Goal: Task Accomplishment & Management: Use online tool/utility

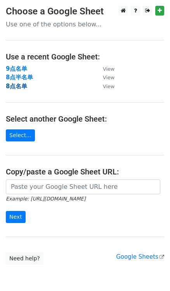
click at [15, 86] on strong "8点名单" at bounding box center [16, 86] width 21 height 7
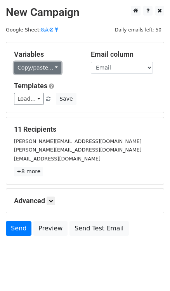
click at [57, 67] on link "Copy/paste..." at bounding box center [37, 68] width 47 height 12
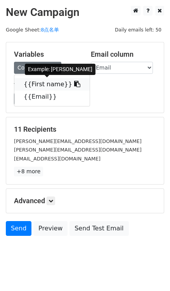
click at [74, 82] on icon at bounding box center [77, 84] width 6 height 6
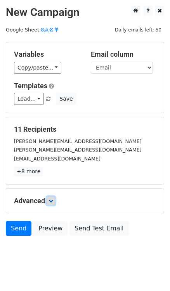
click at [53, 199] on icon at bounding box center [51, 201] width 5 height 5
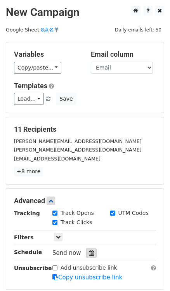
click at [88, 249] on div at bounding box center [91, 253] width 11 height 10
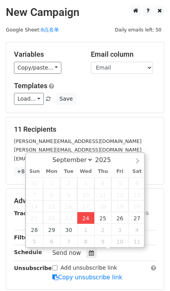
type input "[DATE] 17:06"
type input "05"
type input "06"
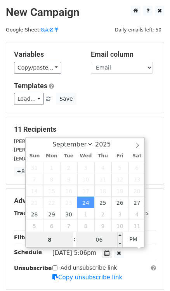
type input "8"
type input "[DATE] 20:06"
type input "08"
click at [93, 238] on input "06" at bounding box center [99, 240] width 47 height 16
type input "0"
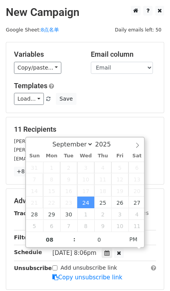
type input "[DATE] 20:00"
click at [142, 91] on div "Templates Load... No templates saved Save" at bounding box center [85, 94] width 154 height 24
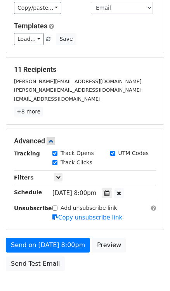
scroll to position [74, 0]
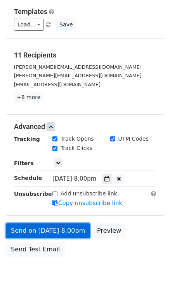
click at [76, 231] on link "Send on [DATE] 8:00pm" at bounding box center [48, 231] width 84 height 15
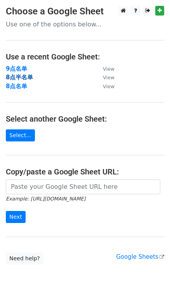
click at [31, 78] on strong "8点半名单" at bounding box center [19, 77] width 27 height 7
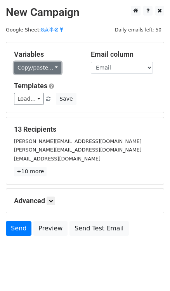
click at [50, 67] on link "Copy/paste..." at bounding box center [37, 68] width 47 height 12
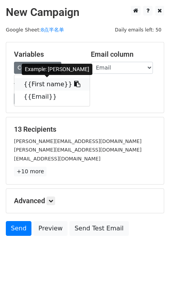
click at [72, 81] on span at bounding box center [76, 84] width 8 height 7
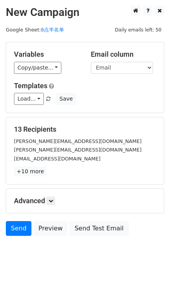
click at [51, 195] on div "Advanced Tracking Track Opens UTM Codes Track Clicks Filters Only include sprea…" at bounding box center [85, 201] width 158 height 24
click at [52, 199] on icon at bounding box center [51, 201] width 5 height 5
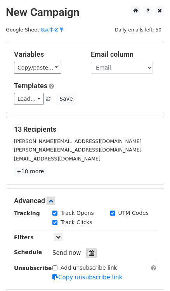
click at [89, 251] on icon at bounding box center [91, 253] width 5 height 5
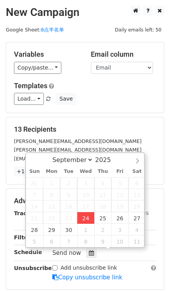
type input "2025-09-24 17:10"
type input "05"
type input "10"
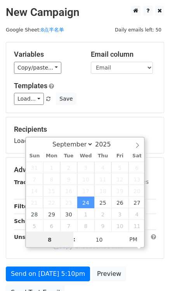
type input "8"
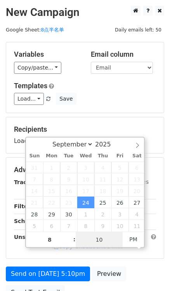
type input "2025-09-24 20:10"
type input "08"
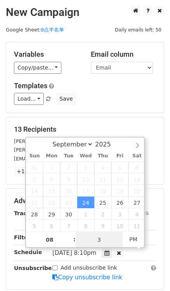
type input "30"
type input "2025-09-24 20:30"
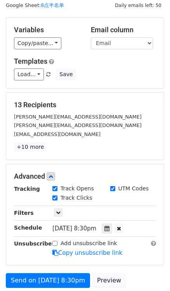
scroll to position [26, 0]
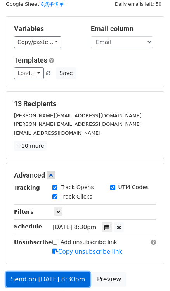
click at [70, 274] on link "Send on Sep 24 at 8:30pm" at bounding box center [48, 279] width 84 height 15
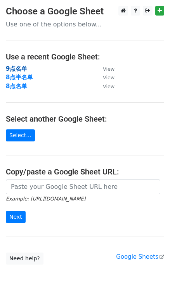
click at [18, 65] on strong "9点名单" at bounding box center [16, 68] width 21 height 7
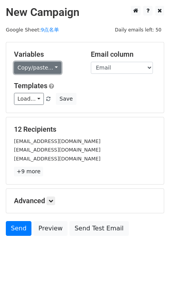
click at [53, 70] on link "Copy/paste..." at bounding box center [37, 68] width 47 height 12
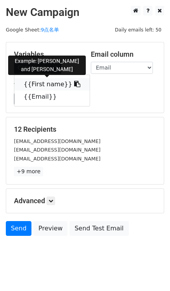
click at [74, 85] on icon at bounding box center [77, 84] width 6 height 6
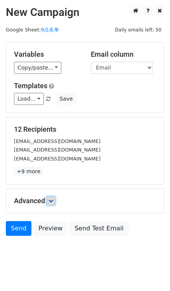
click at [53, 199] on icon at bounding box center [51, 201] width 5 height 5
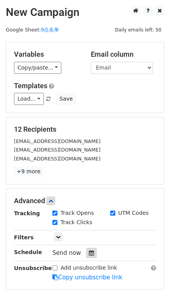
click at [87, 251] on div at bounding box center [91, 253] width 11 height 10
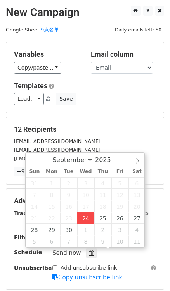
type input "2025-09-24 17:13"
type input "05"
type input "13"
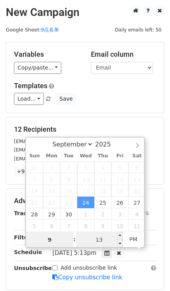
type input "9"
type input "2025-09-24 21:13"
type input "09"
click at [98, 239] on input "13" at bounding box center [99, 240] width 47 height 16
type input "0"
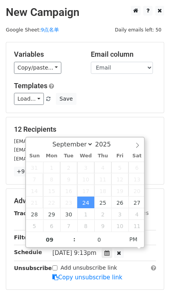
type input "2025-09-24 21:00"
click at [127, 96] on div "Load... No templates saved Save" at bounding box center [85, 99] width 154 height 12
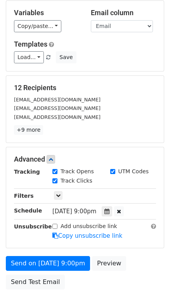
scroll to position [43, 0]
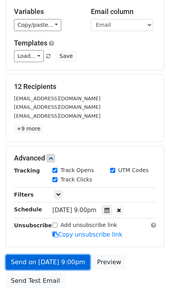
click at [70, 259] on link "Send on Sep 24 at 9:00pm" at bounding box center [48, 262] width 84 height 15
